Goal: Complete application form

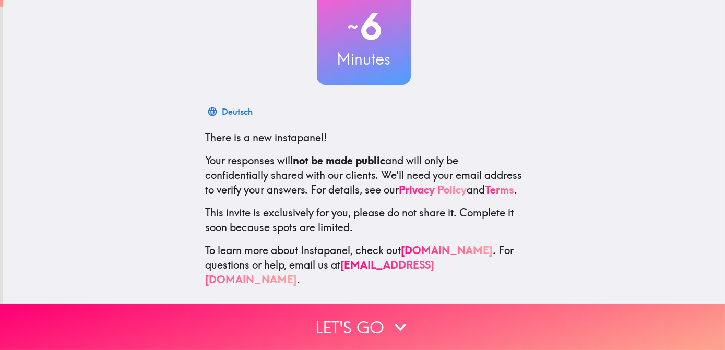
scroll to position [83, 0]
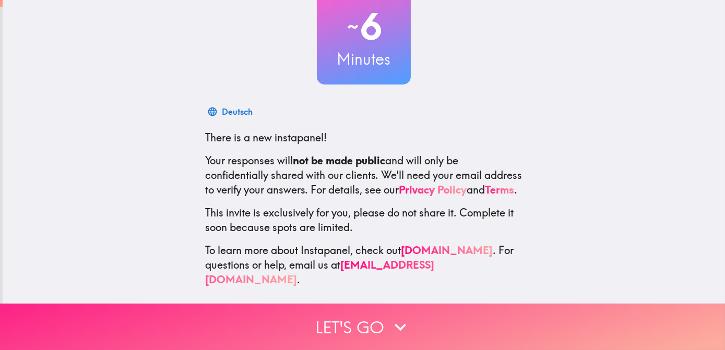
click at [377, 321] on button "Let's go" at bounding box center [362, 327] width 725 height 46
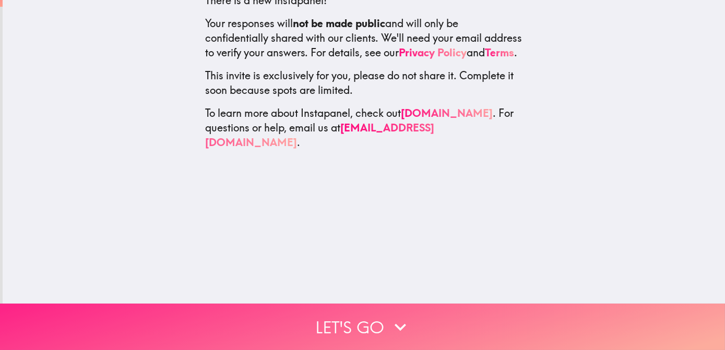
scroll to position [0, 0]
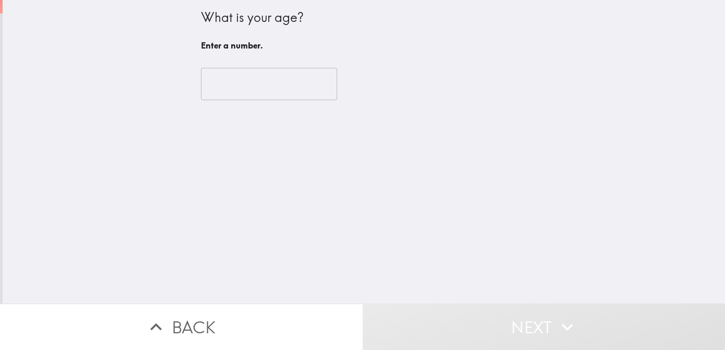
click at [256, 79] on input "number" at bounding box center [269, 84] width 136 height 32
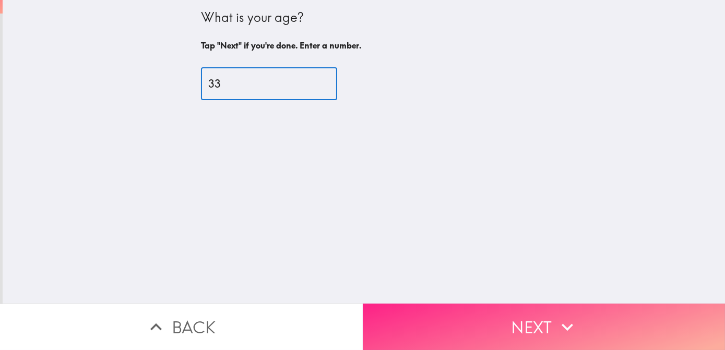
type input "33"
click at [537, 333] on button "Next" at bounding box center [544, 327] width 363 height 46
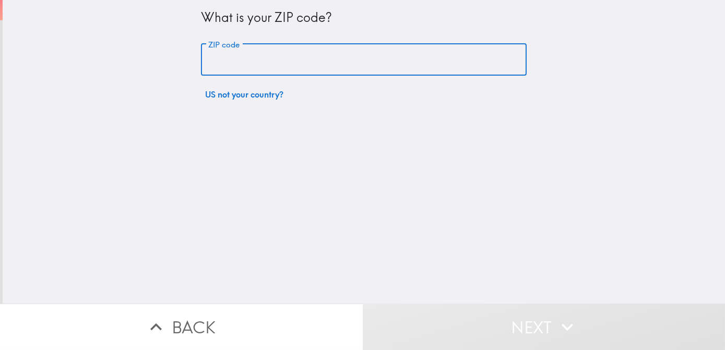
click at [211, 64] on input "ZIP code" at bounding box center [364, 60] width 326 height 32
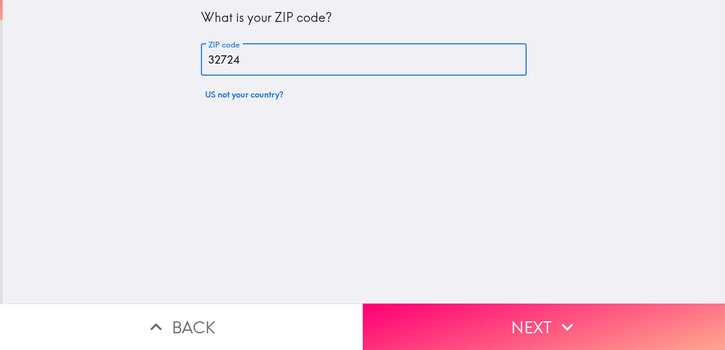
type input "32724"
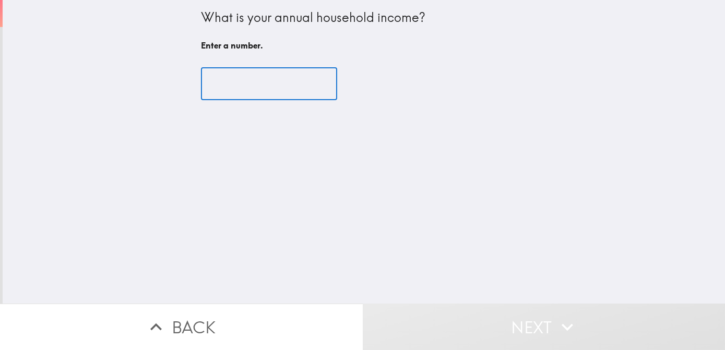
click at [272, 88] on input "number" at bounding box center [269, 84] width 136 height 32
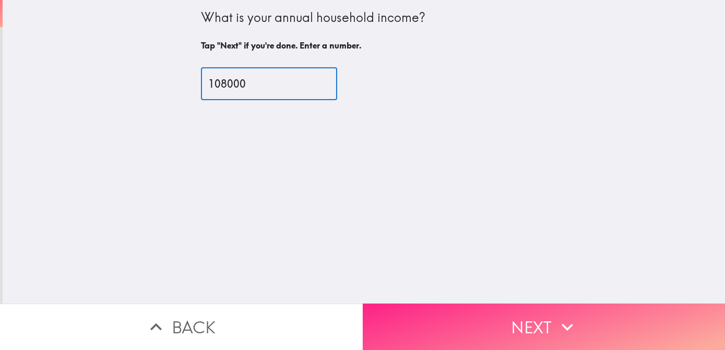
type input "108000"
click at [538, 319] on button "Next" at bounding box center [544, 327] width 363 height 46
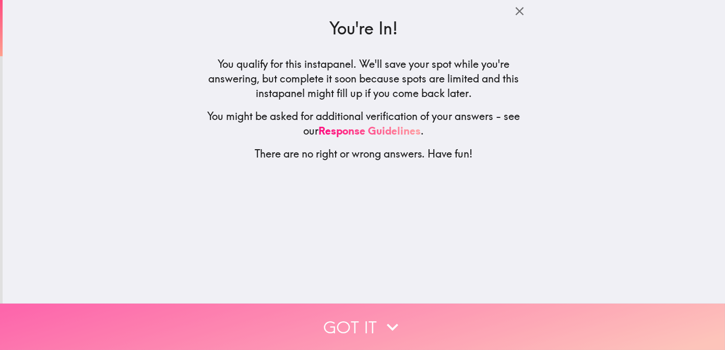
click at [389, 328] on icon "button" at bounding box center [392, 327] width 23 height 23
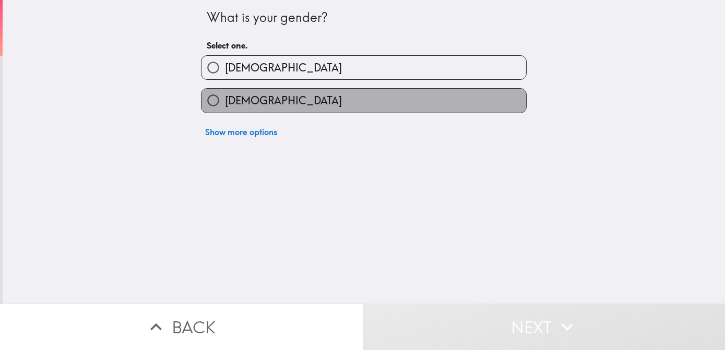
click at [246, 102] on span "[DEMOGRAPHIC_DATA]" at bounding box center [283, 100] width 117 height 15
click at [225, 102] on input "[DEMOGRAPHIC_DATA]" at bounding box center [213, 100] width 23 height 23
radio input "true"
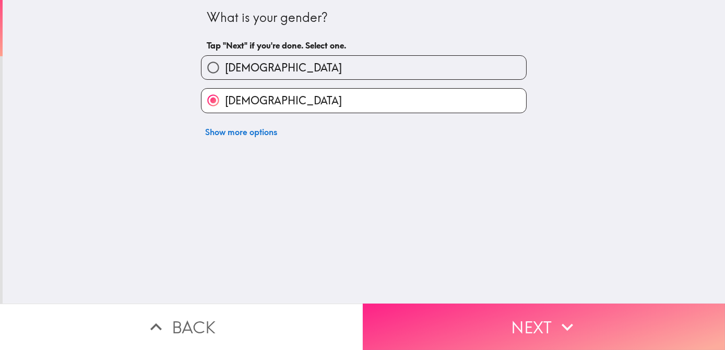
click at [597, 319] on button "Next" at bounding box center [544, 327] width 363 height 46
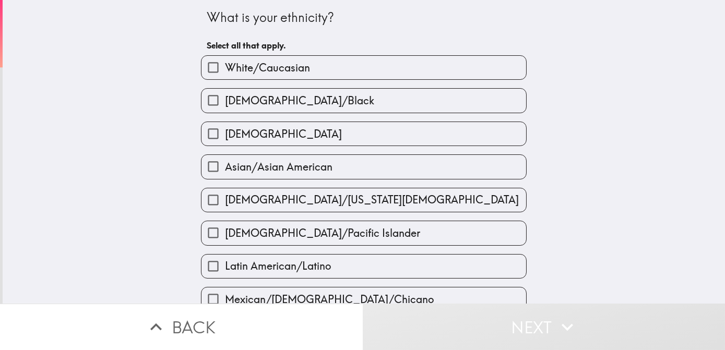
click at [300, 68] on span "White/Caucasian" at bounding box center [267, 68] width 85 height 15
click at [225, 68] on input "White/Caucasian" at bounding box center [213, 67] width 23 height 23
checkbox input "true"
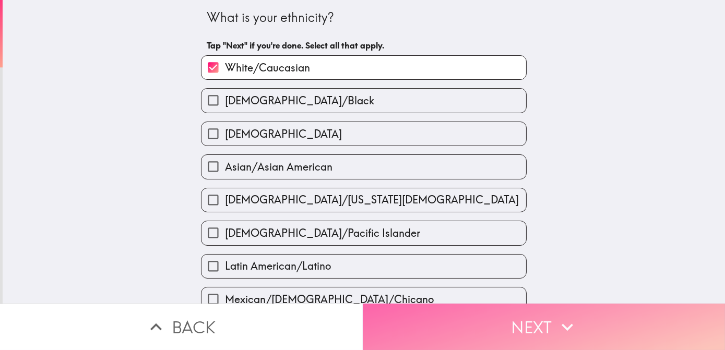
click at [556, 322] on icon "button" at bounding box center [567, 327] width 23 height 23
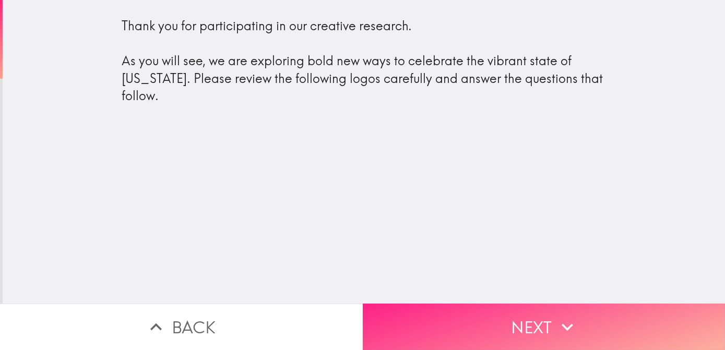
click at [537, 316] on button "Next" at bounding box center [544, 327] width 363 height 46
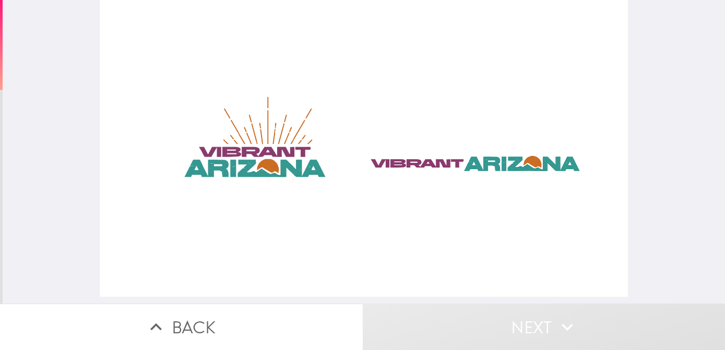
click at [261, 150] on div at bounding box center [364, 148] width 528 height 297
click at [248, 160] on div at bounding box center [364, 148] width 528 height 297
click at [181, 41] on div at bounding box center [364, 148] width 528 height 297
click at [678, 120] on div at bounding box center [364, 152] width 723 height 304
click at [465, 161] on div at bounding box center [364, 148] width 528 height 297
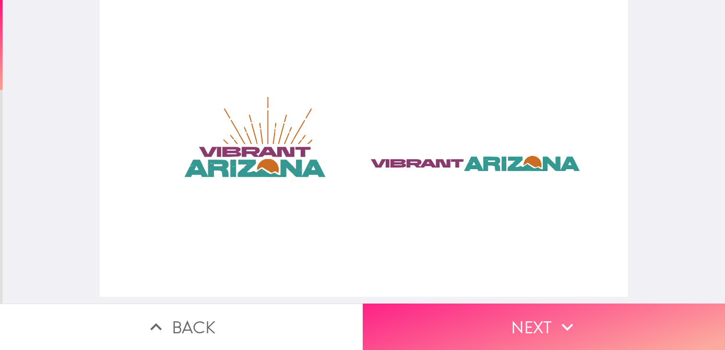
click at [556, 324] on icon "button" at bounding box center [567, 327] width 23 height 23
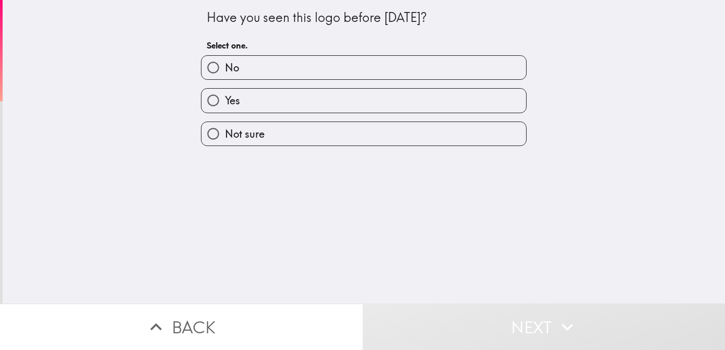
click at [255, 68] on label "No" at bounding box center [364, 67] width 325 height 23
click at [225, 68] on input "No" at bounding box center [213, 67] width 23 height 23
radio input "true"
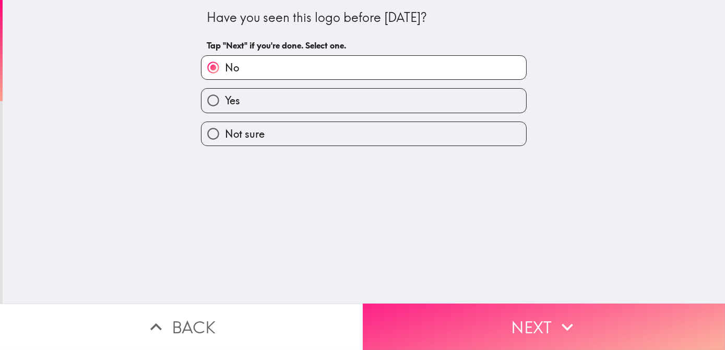
click at [548, 325] on button "Next" at bounding box center [544, 327] width 363 height 46
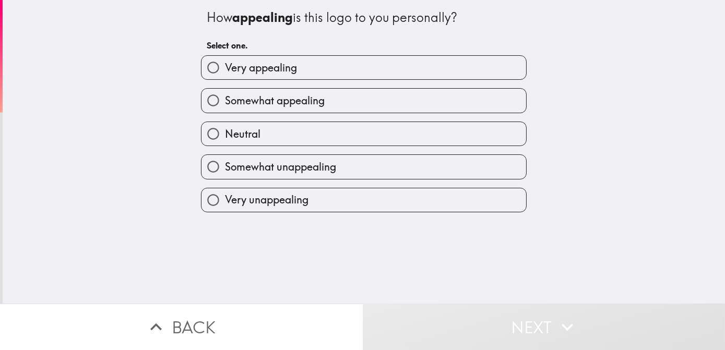
click at [270, 64] on span "Very appealing" at bounding box center [261, 68] width 72 height 15
click at [225, 64] on input "Very appealing" at bounding box center [213, 67] width 23 height 23
radio input "true"
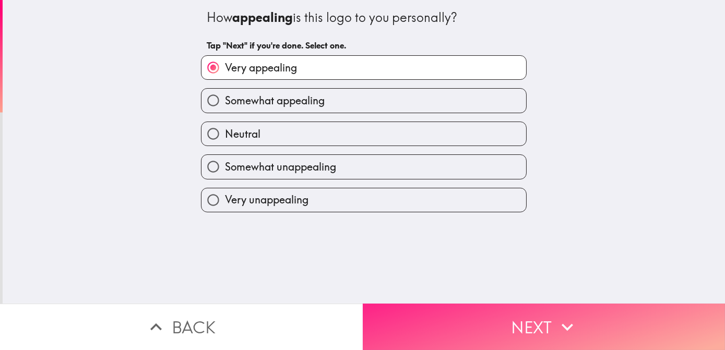
click at [525, 321] on button "Next" at bounding box center [544, 327] width 363 height 46
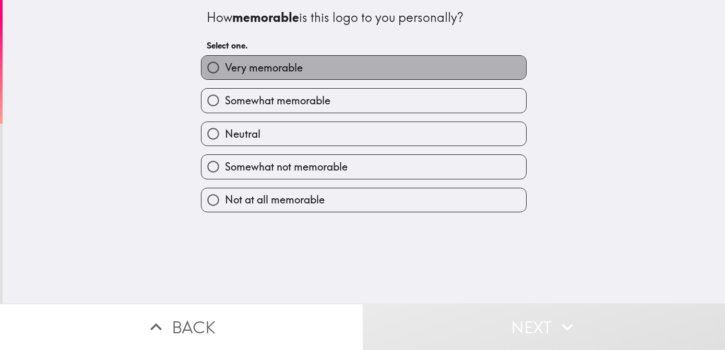
click at [371, 71] on label "Very memorable" at bounding box center [364, 67] width 325 height 23
click at [225, 71] on input "Very memorable" at bounding box center [213, 67] width 23 height 23
radio input "true"
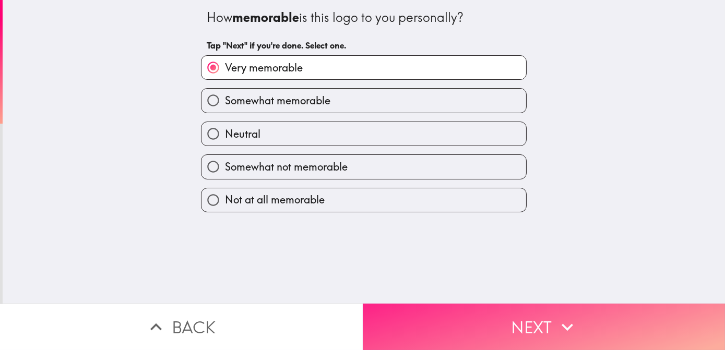
click at [509, 305] on button "Next" at bounding box center [544, 327] width 363 height 46
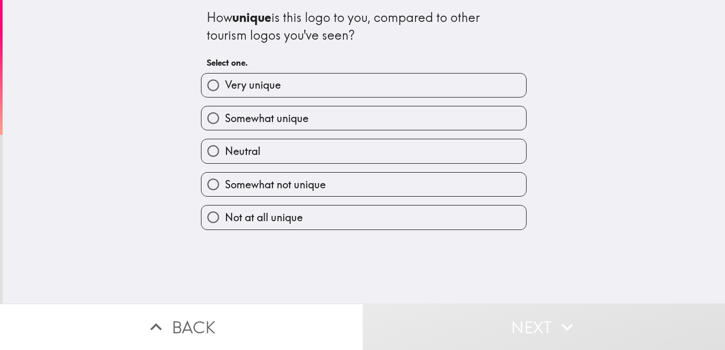
click at [345, 121] on label "Somewhat unique" at bounding box center [364, 118] width 325 height 23
click at [225, 121] on input "Somewhat unique" at bounding box center [213, 118] width 23 height 23
radio input "true"
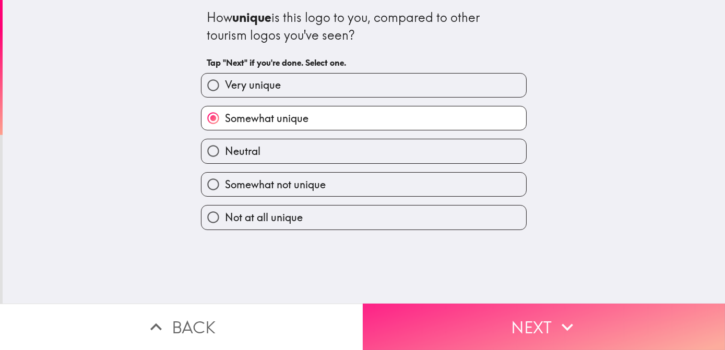
click at [582, 327] on button "Next" at bounding box center [544, 327] width 363 height 46
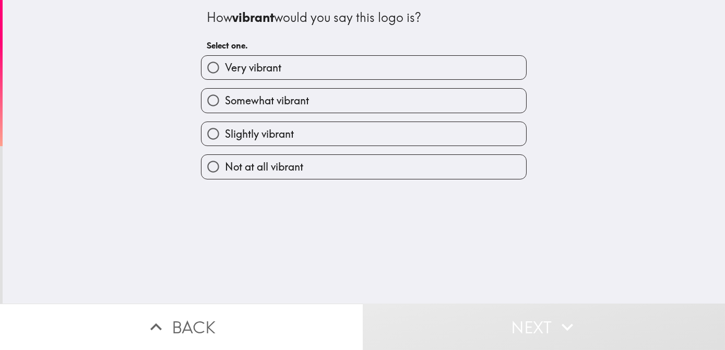
click at [340, 70] on label "Very vibrant" at bounding box center [364, 67] width 325 height 23
click at [225, 70] on input "Very vibrant" at bounding box center [213, 67] width 23 height 23
radio input "true"
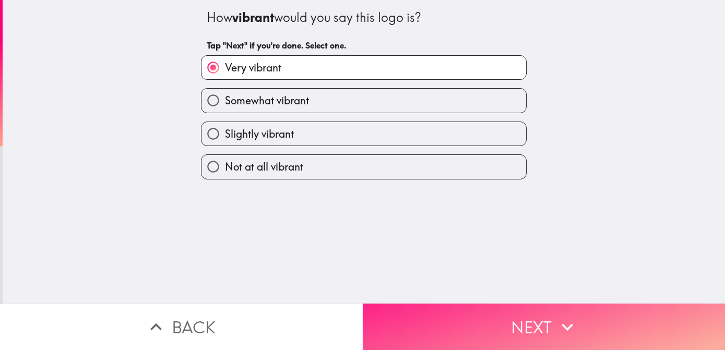
click at [482, 319] on button "Next" at bounding box center [544, 327] width 363 height 46
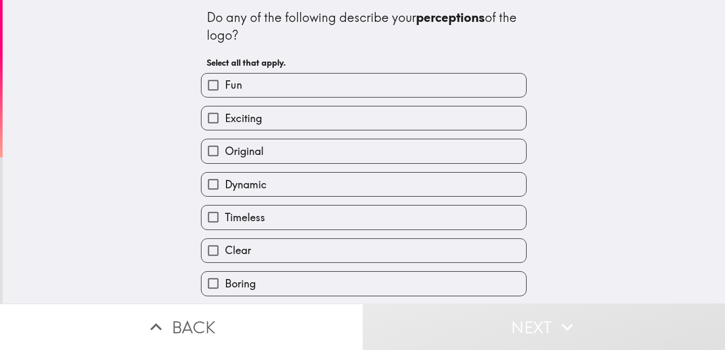
click at [286, 123] on label "Exciting" at bounding box center [364, 118] width 325 height 23
click at [225, 123] on input "Exciting" at bounding box center [213, 118] width 23 height 23
checkbox input "true"
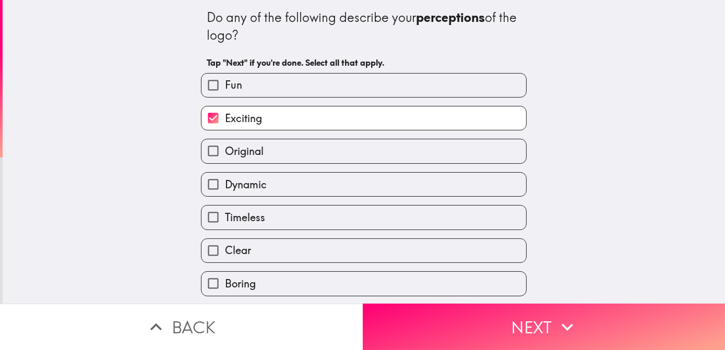
click at [286, 83] on label "Fun" at bounding box center [364, 85] width 325 height 23
click at [225, 83] on input "Fun" at bounding box center [213, 85] width 23 height 23
checkbox input "true"
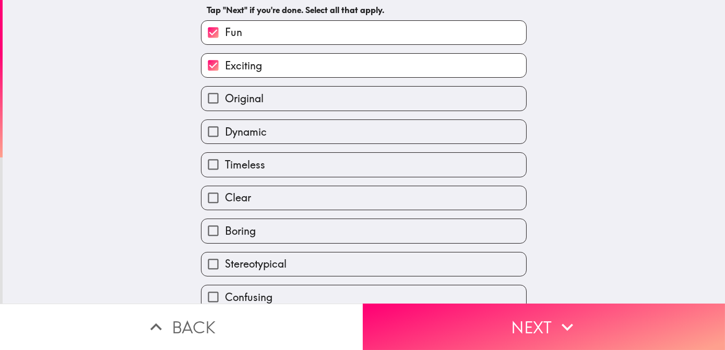
scroll to position [48, 0]
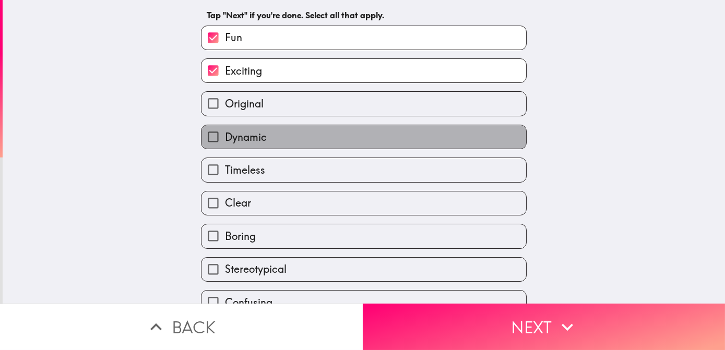
click at [267, 140] on label "Dynamic" at bounding box center [364, 136] width 325 height 23
click at [225, 140] on input "Dynamic" at bounding box center [213, 136] width 23 height 23
checkbox input "true"
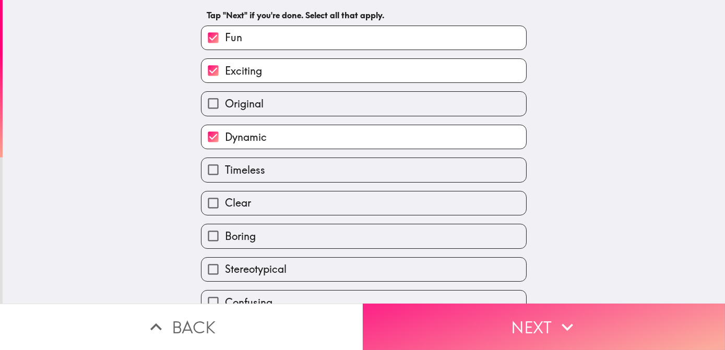
click at [511, 320] on button "Next" at bounding box center [544, 327] width 363 height 46
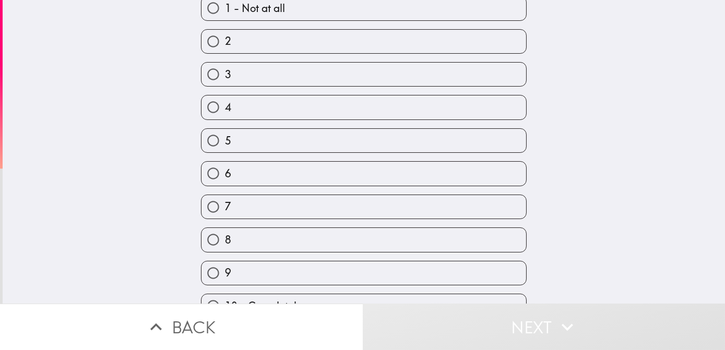
scroll to position [95, 0]
click at [267, 214] on label "7" at bounding box center [364, 206] width 325 height 23
click at [225, 214] on input "7" at bounding box center [213, 206] width 23 height 23
radio input "true"
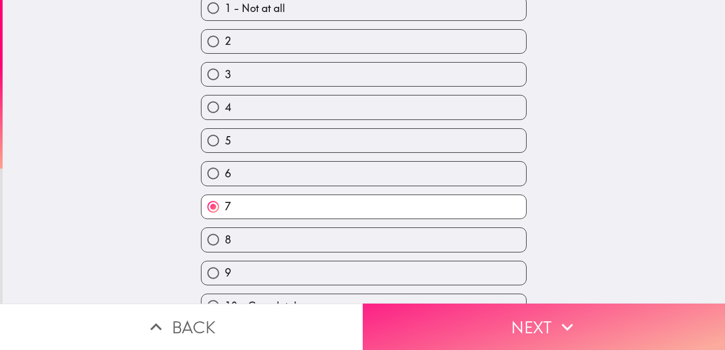
click at [525, 326] on button "Next" at bounding box center [544, 327] width 363 height 46
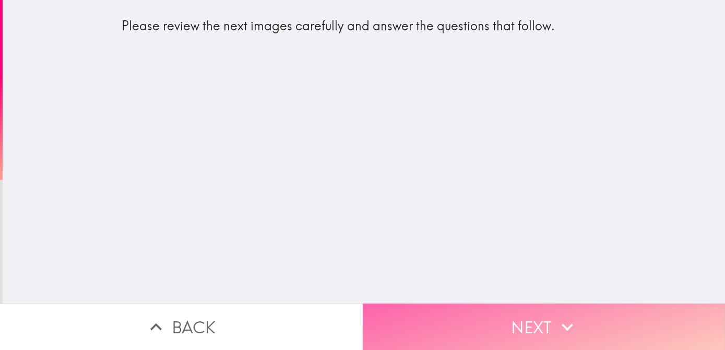
click at [569, 316] on icon "button" at bounding box center [567, 327] width 23 height 23
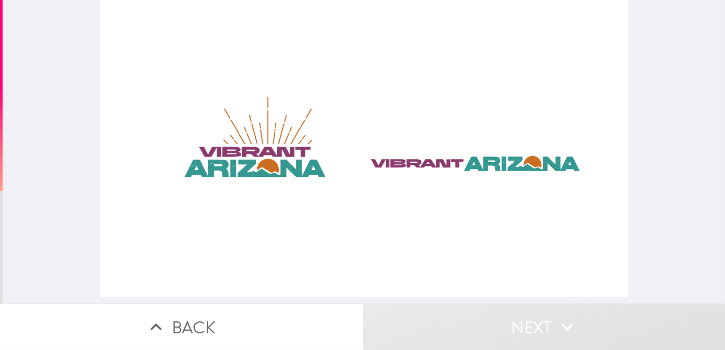
click at [277, 159] on div at bounding box center [364, 148] width 528 height 297
click at [449, 155] on div at bounding box center [364, 148] width 528 height 297
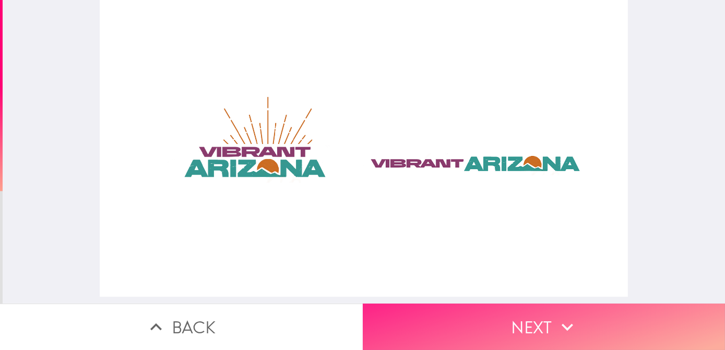
click at [549, 316] on button "Next" at bounding box center [544, 327] width 363 height 46
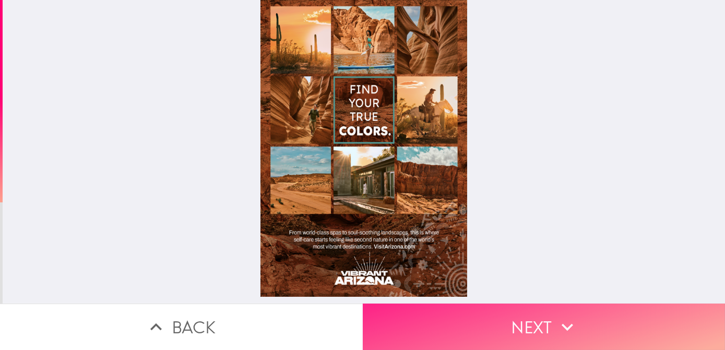
click at [591, 316] on button "Next" at bounding box center [544, 327] width 363 height 46
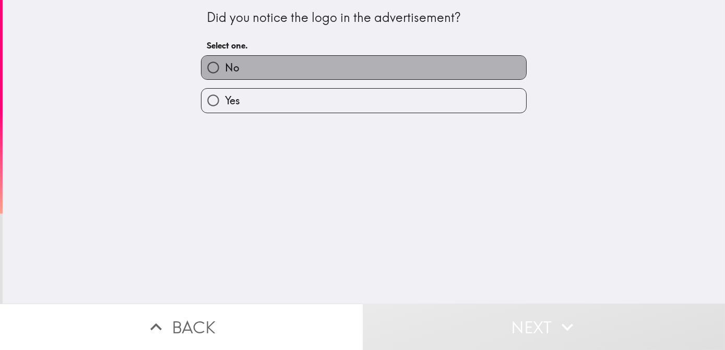
click at [480, 66] on label "No" at bounding box center [364, 67] width 325 height 23
click at [225, 66] on input "No" at bounding box center [213, 67] width 23 height 23
radio input "true"
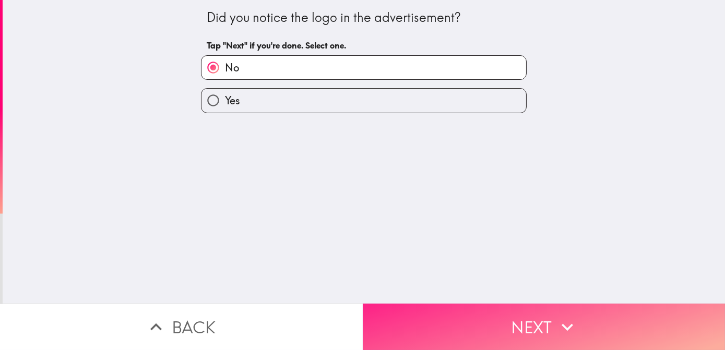
click at [576, 316] on button "Next" at bounding box center [544, 327] width 363 height 46
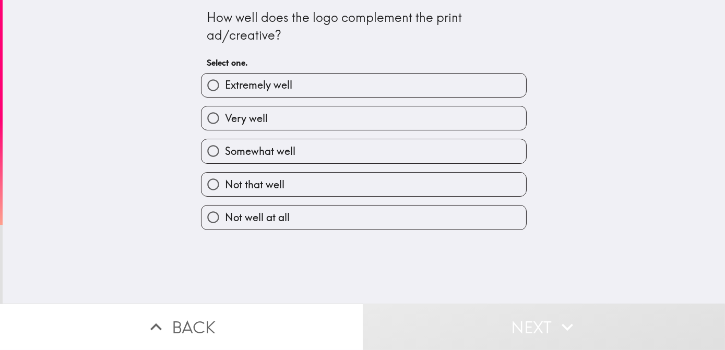
click at [347, 126] on label "Very well" at bounding box center [364, 118] width 325 height 23
click at [225, 126] on input "Very well" at bounding box center [213, 118] width 23 height 23
radio input "true"
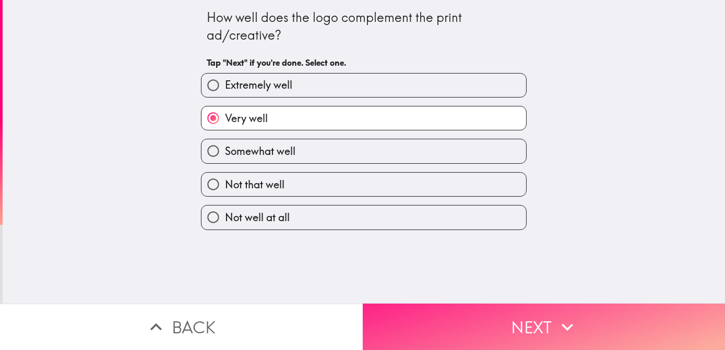
click at [582, 327] on button "Next" at bounding box center [544, 327] width 363 height 46
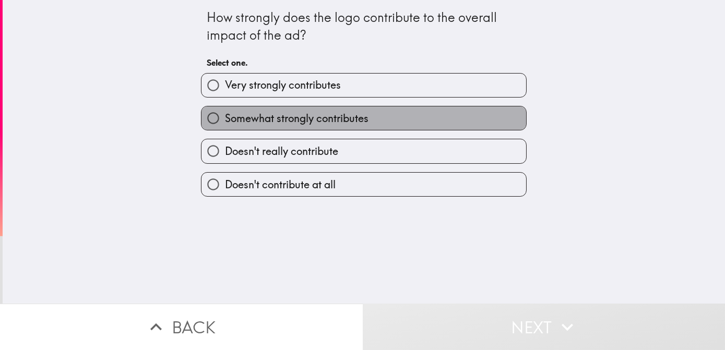
click at [351, 123] on span "Somewhat strongly contributes" at bounding box center [297, 118] width 144 height 15
click at [225, 123] on input "Somewhat strongly contributes" at bounding box center [213, 118] width 23 height 23
radio input "true"
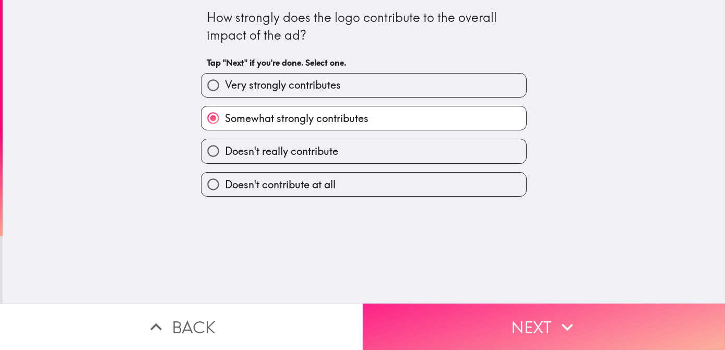
click at [514, 317] on button "Next" at bounding box center [544, 327] width 363 height 46
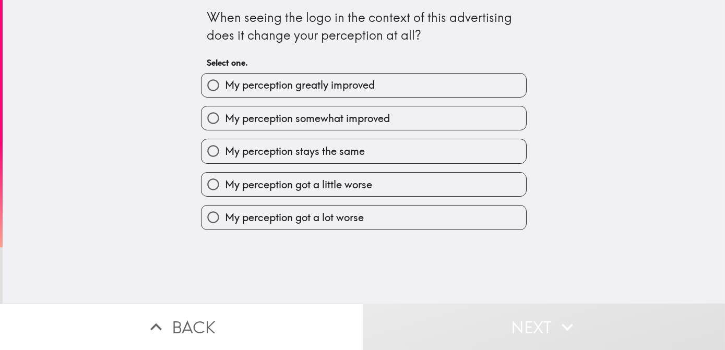
click at [352, 158] on span "My perception stays the same" at bounding box center [295, 151] width 140 height 15
click at [225, 158] on input "My perception stays the same" at bounding box center [213, 150] width 23 height 23
radio input "true"
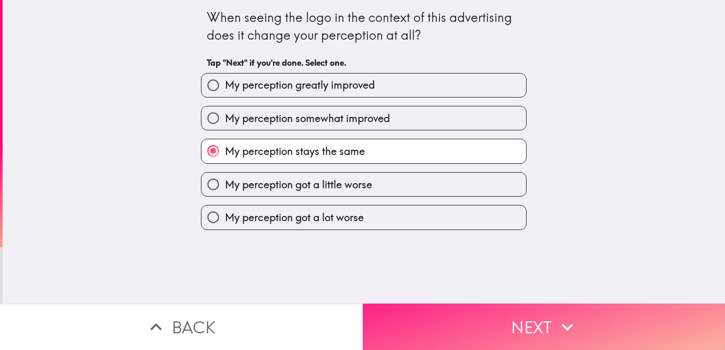
click at [504, 326] on button "Next" at bounding box center [544, 327] width 363 height 46
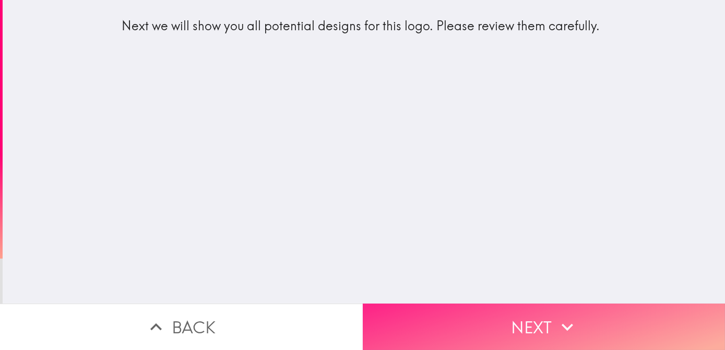
click at [546, 309] on button "Next" at bounding box center [544, 327] width 363 height 46
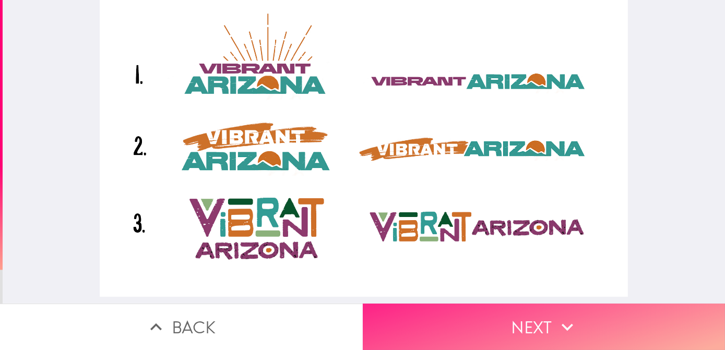
click at [556, 322] on icon "button" at bounding box center [567, 327] width 23 height 23
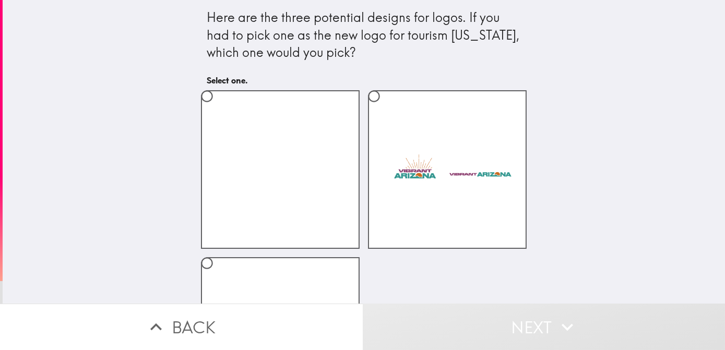
scroll to position [47, 0]
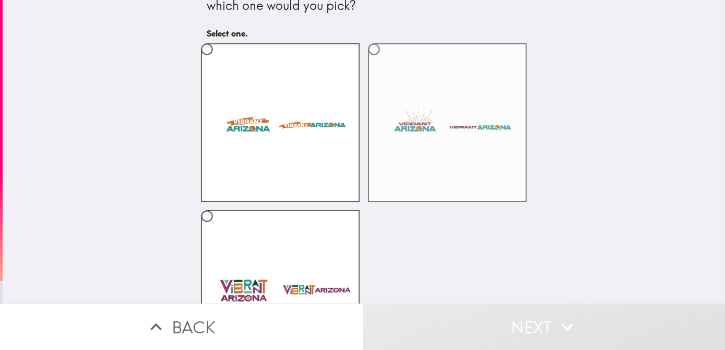
click at [415, 131] on label at bounding box center [447, 122] width 159 height 159
click at [386, 61] on input "radio" at bounding box center [373, 49] width 23 height 23
radio input "true"
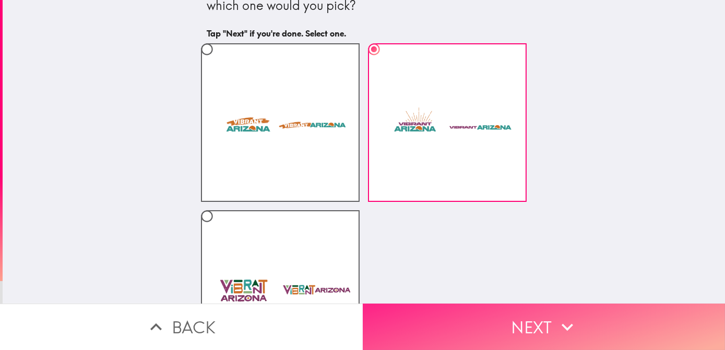
click at [539, 317] on button "Next" at bounding box center [544, 327] width 363 height 46
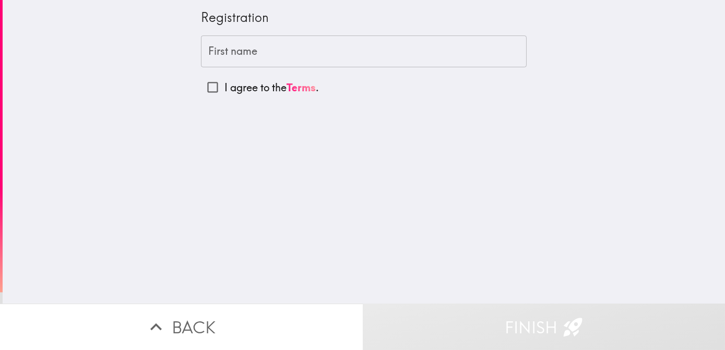
click at [359, 63] on input "First name" at bounding box center [364, 52] width 326 height 32
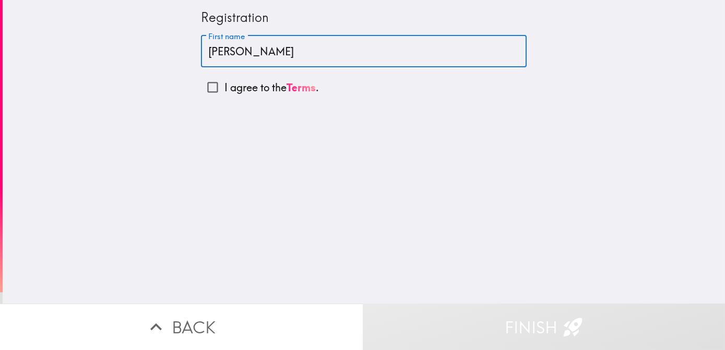
type input "[PERSON_NAME]"
click at [416, 134] on div "Registration First name [PERSON_NAME] First name I agree to the Terms ." at bounding box center [364, 152] width 723 height 304
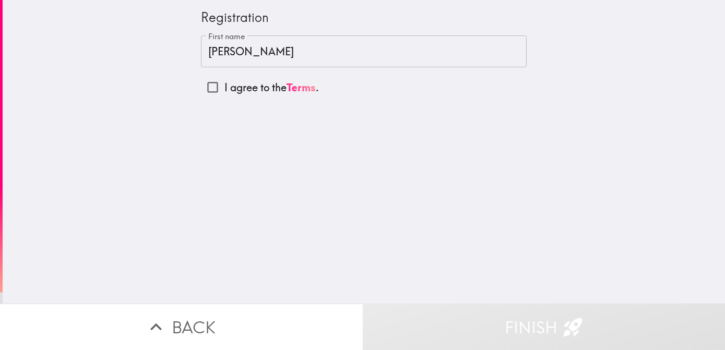
click at [209, 83] on input "I agree to the Terms ." at bounding box center [212, 87] width 23 height 23
checkbox input "true"
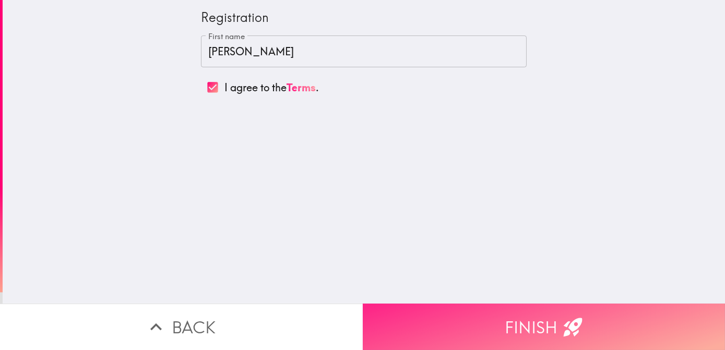
click at [501, 328] on button "Finish" at bounding box center [544, 327] width 363 height 46
